Goal: Information Seeking & Learning: Learn about a topic

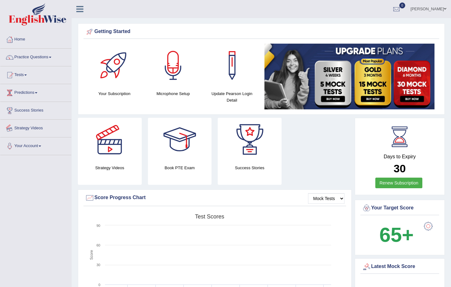
click at [44, 92] on link "Predictions" at bounding box center [35, 92] width 71 height 16
click at [36, 106] on link "Latest Predictions" at bounding box center [41, 106] width 58 height 11
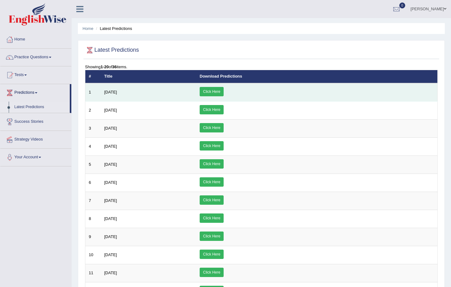
click at [223, 92] on link "Click Here" at bounding box center [212, 91] width 24 height 9
